Goal: Task Accomplishment & Management: Manage account settings

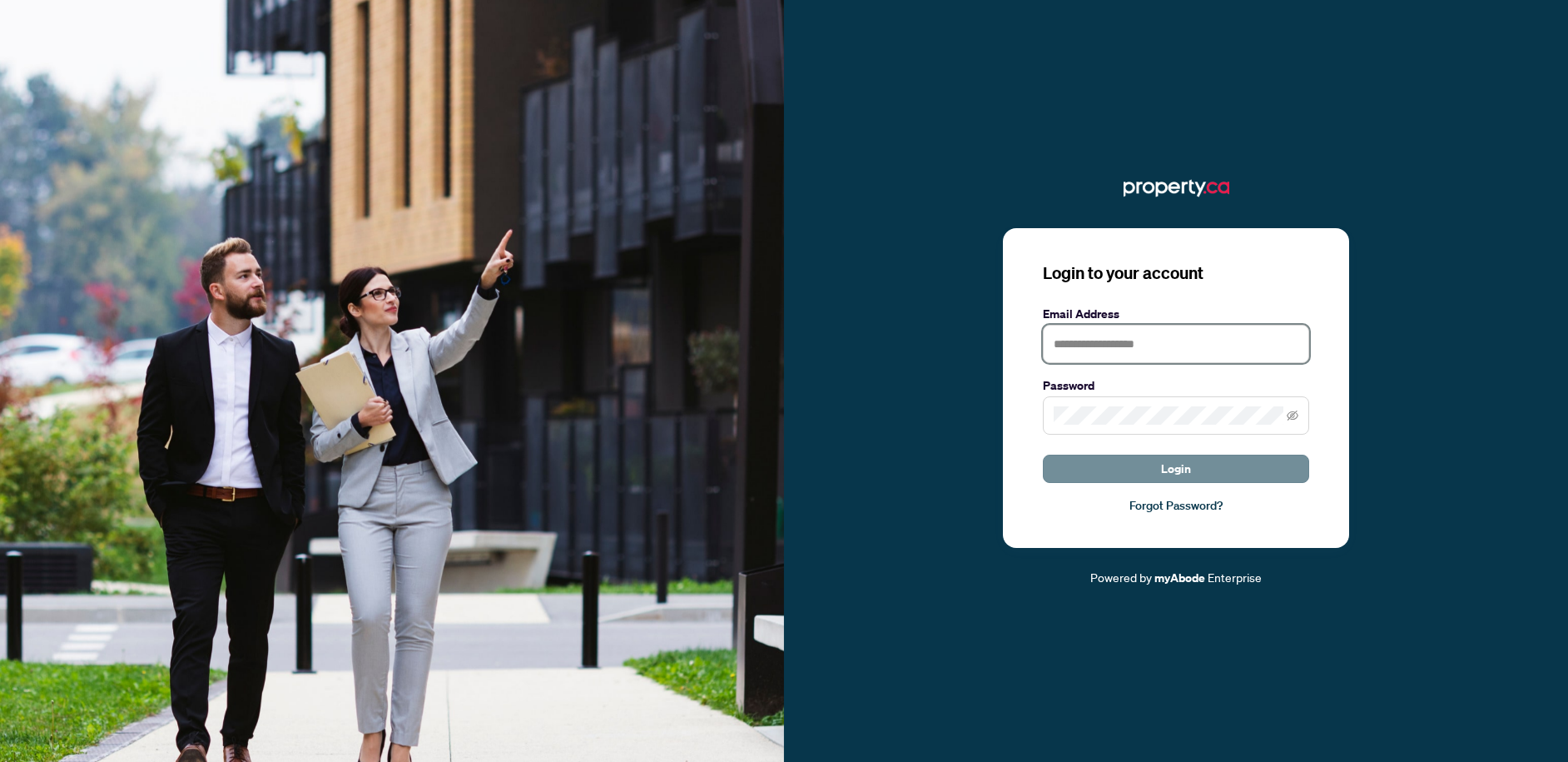
type input "**********"
click at [1159, 468] on button "Login" at bounding box center [1176, 469] width 266 height 29
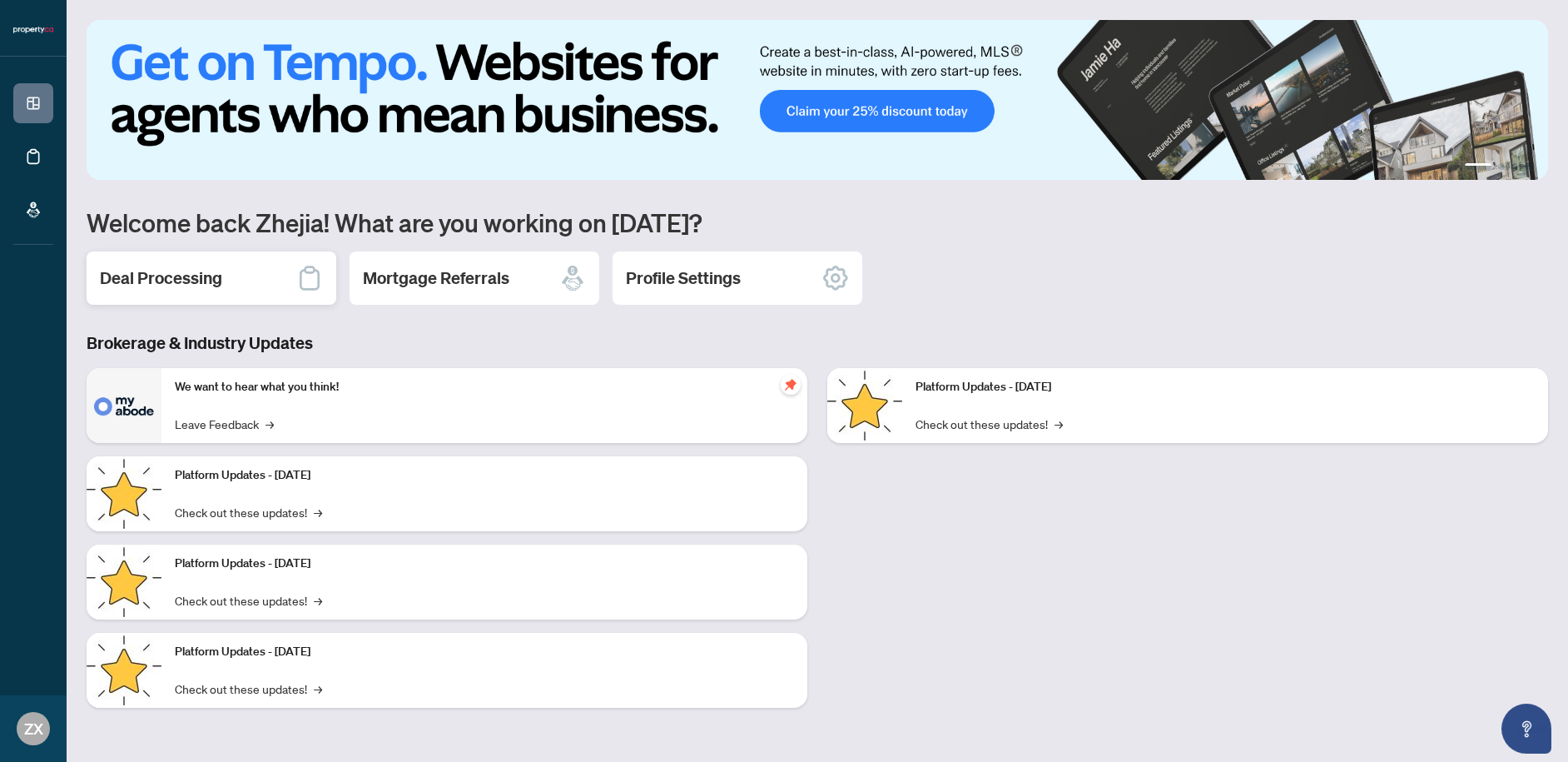
click at [163, 288] on h2 "Deal Processing" at bounding box center [161, 278] width 122 height 24
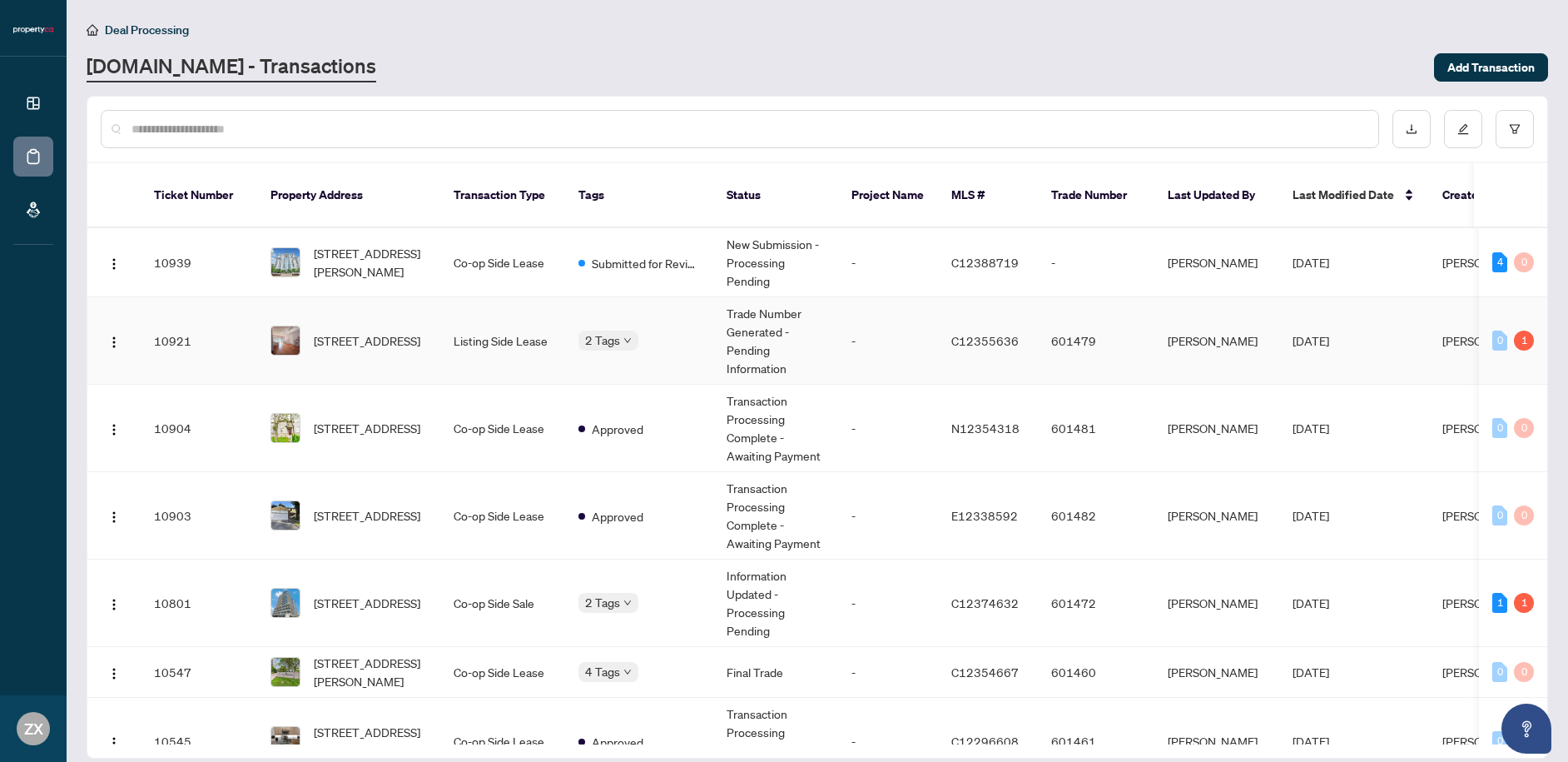
click at [617, 325] on body "Dashboard Deal Processing Mortgage Referrals ZX Zhejia [PERSON_NAME] [PERSON_NA…" at bounding box center [784, 381] width 1568 height 762
click at [657, 134] on input "text" at bounding box center [748, 129] width 1234 height 19
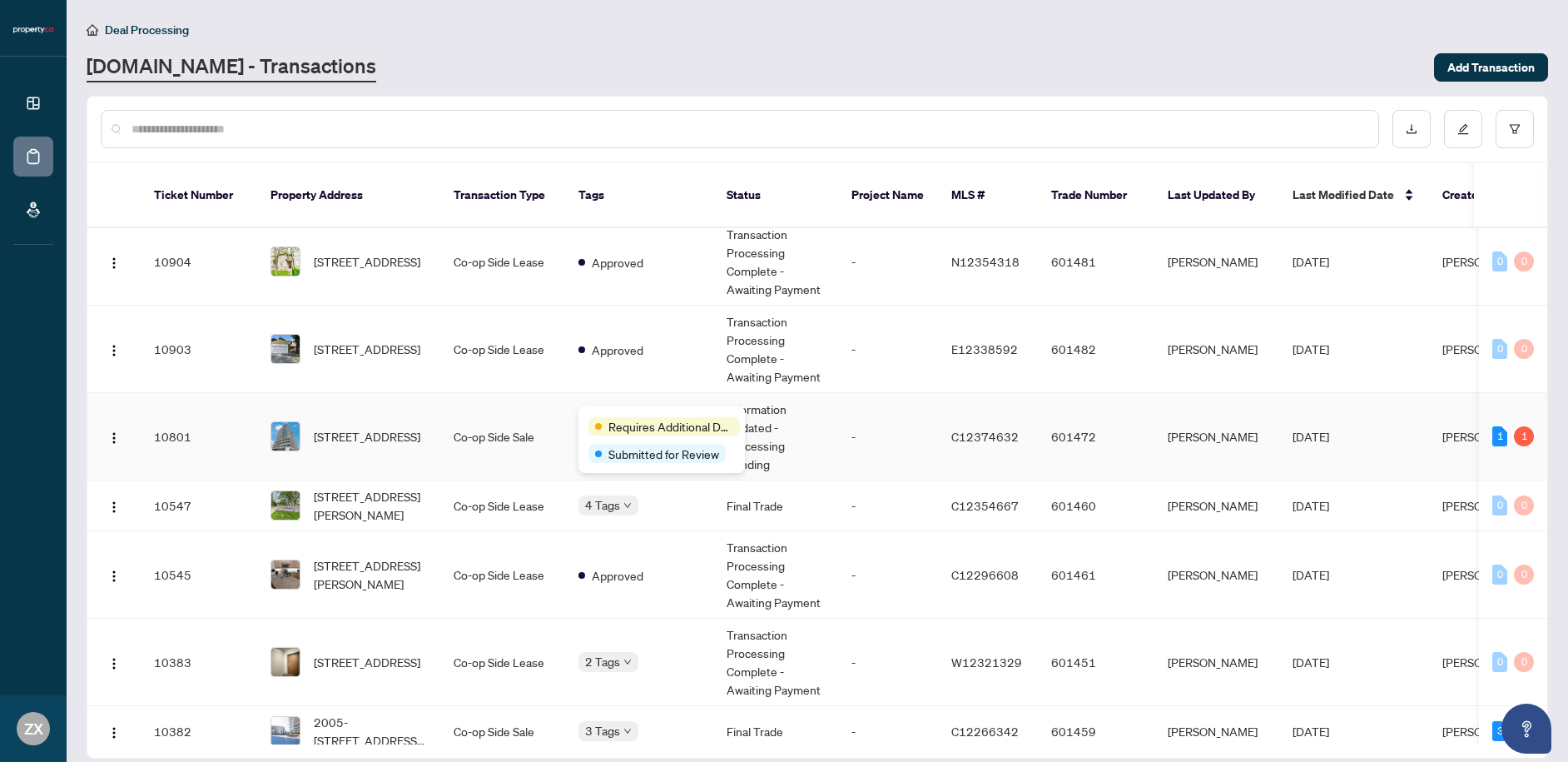
click at [626, 426] on span "Requires Additional Docs" at bounding box center [671, 427] width 125 height 19
click at [578, 431] on div "Requires Additional Docs Submitted for Review" at bounding box center [578, 431] width 0 height 0
click at [605, 81] on div "[DOMAIN_NAME] - Transactions" at bounding box center [755, 67] width 1337 height 30
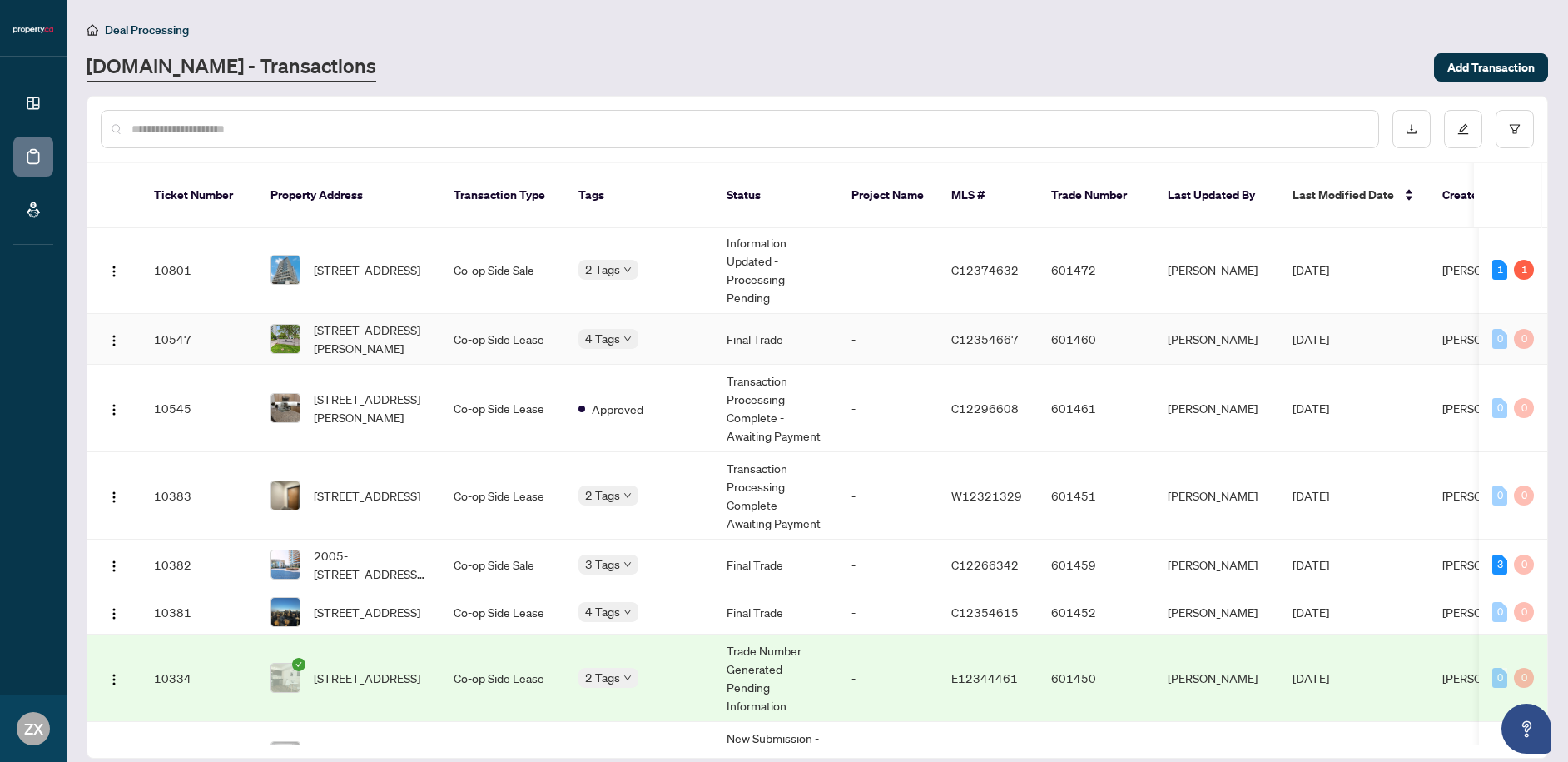
click at [578, 333] on span "Approved" at bounding box center [578, 333] width 0 height 0
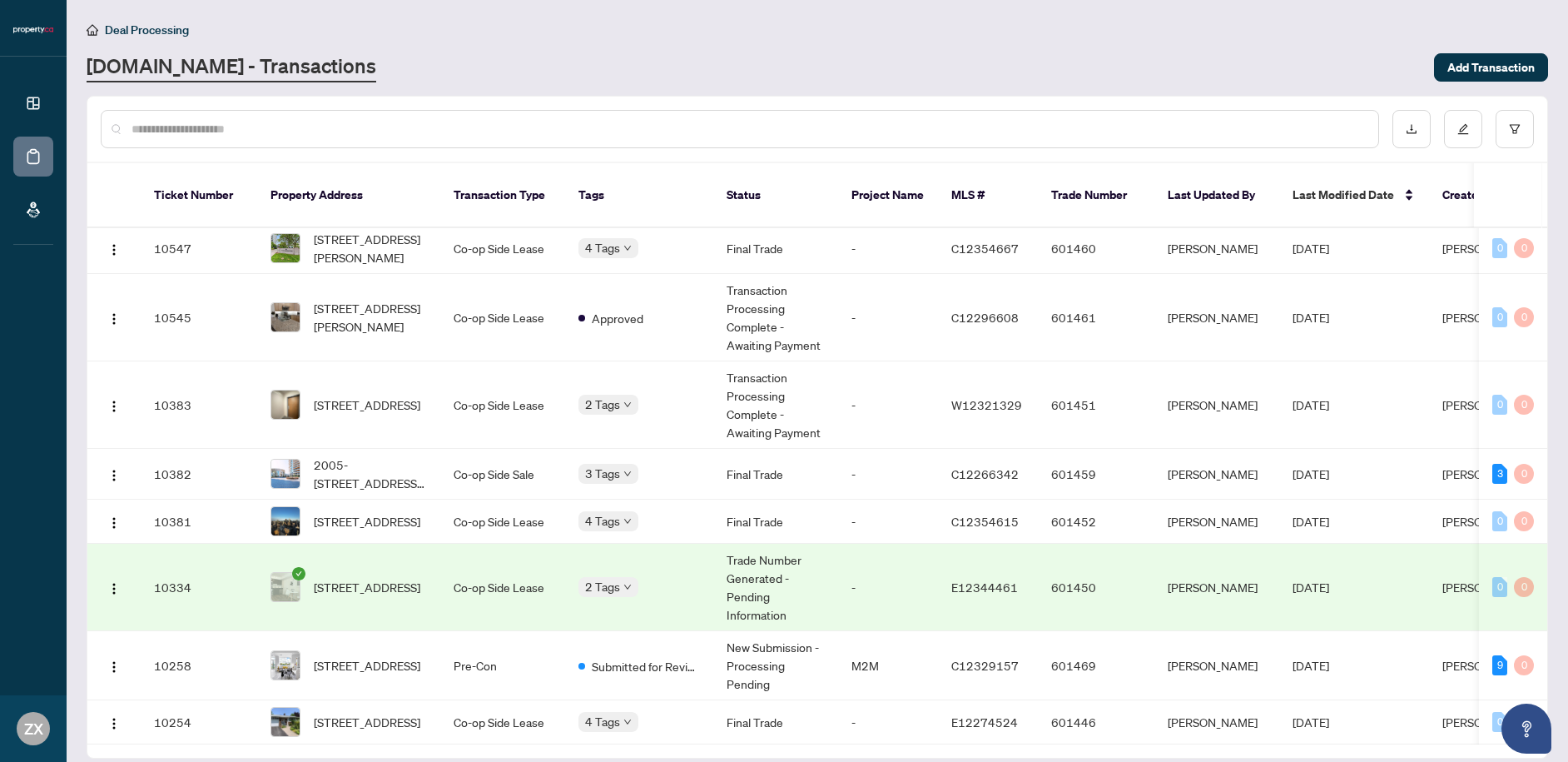
click at [578, 570] on div "Approved" at bounding box center [578, 570] width 0 height 0
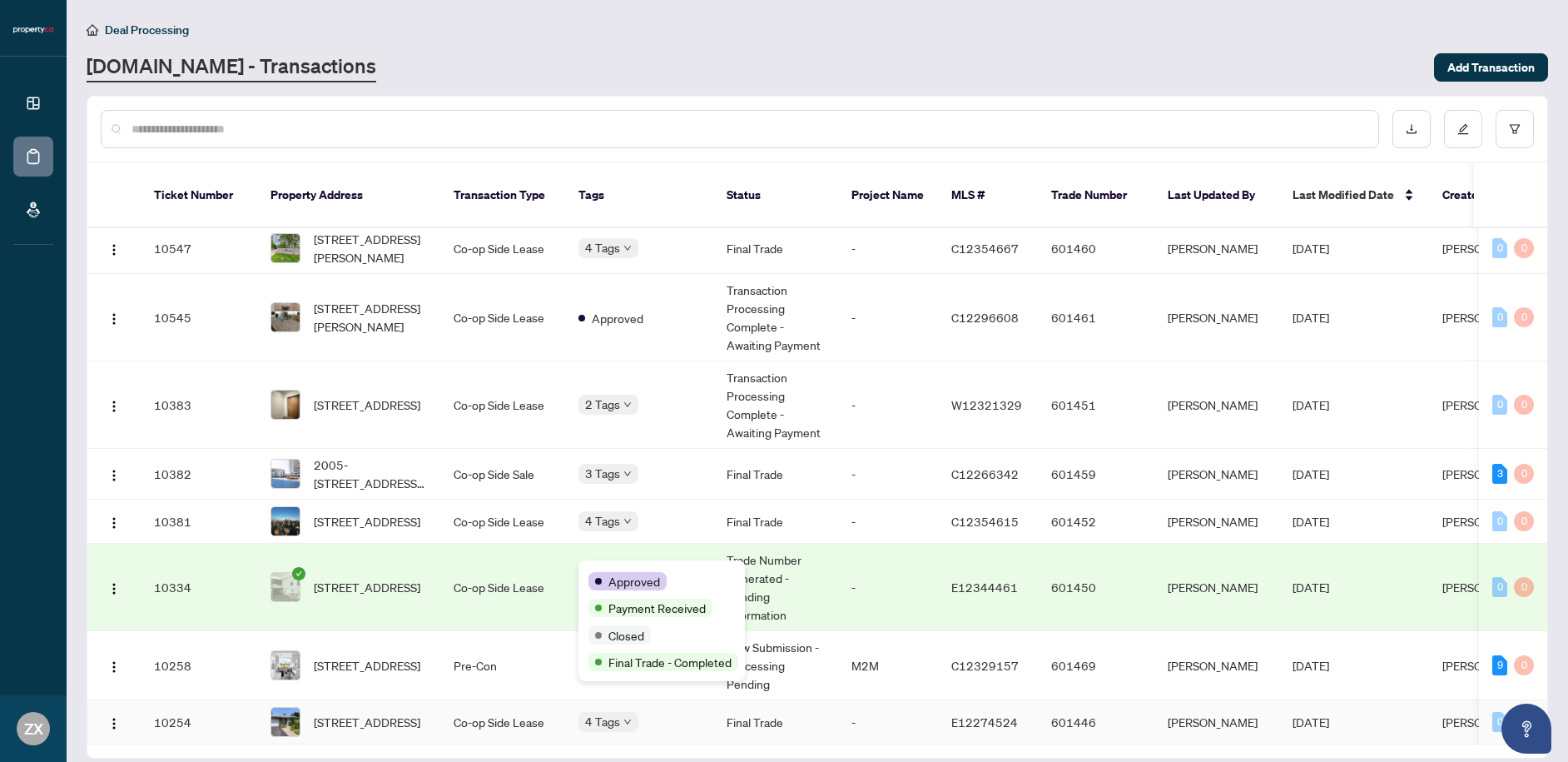
click at [608, 712] on span "4 Tags" at bounding box center [602, 722] width 35 height 19
